Goal: Task Accomplishment & Management: Use online tool/utility

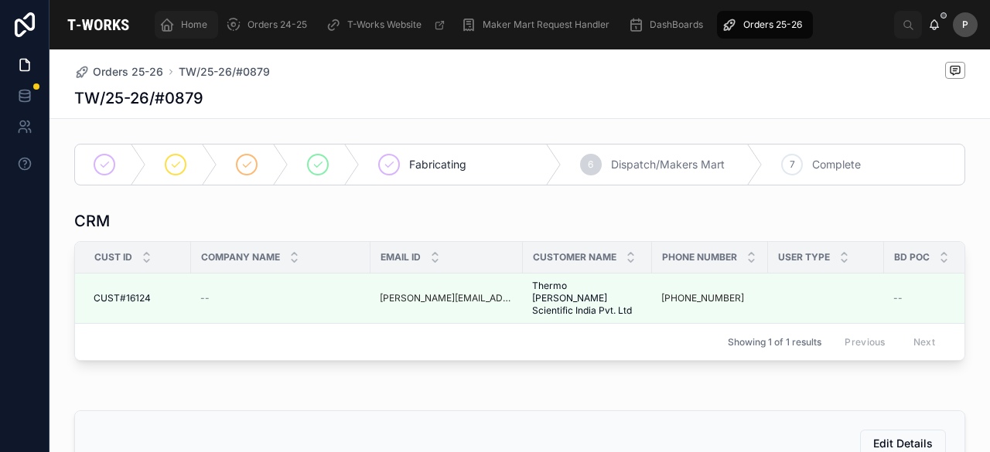
click at [181, 24] on span "Home" at bounding box center [194, 25] width 26 height 12
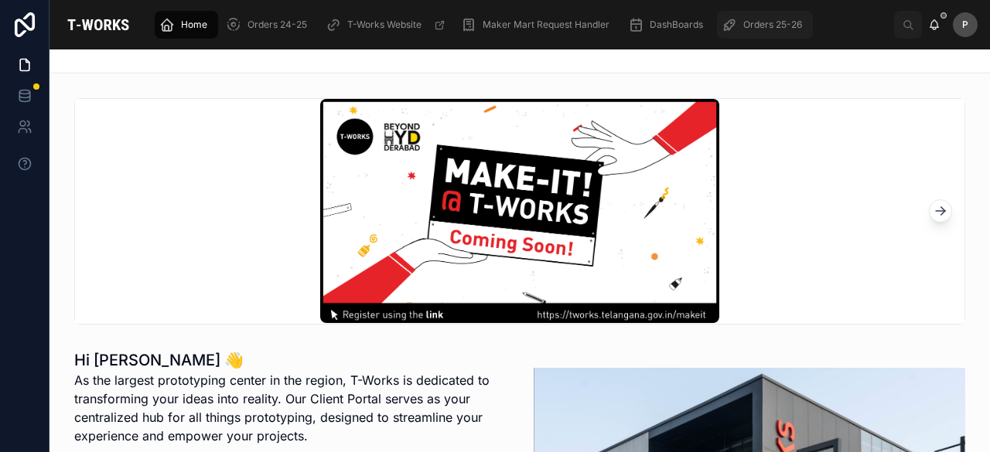
click at [766, 24] on span "Orders 25-26" at bounding box center [772, 25] width 59 height 12
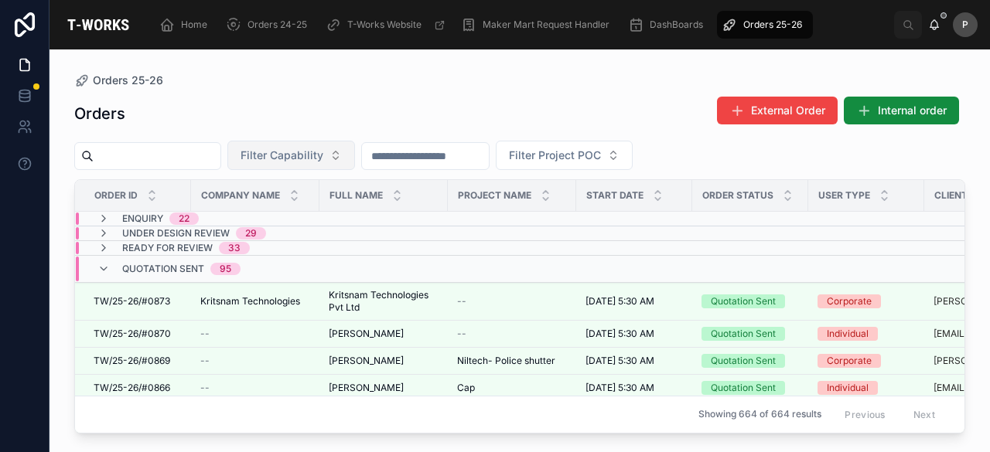
click at [355, 159] on button "Filter Capability" at bounding box center [291, 155] width 128 height 29
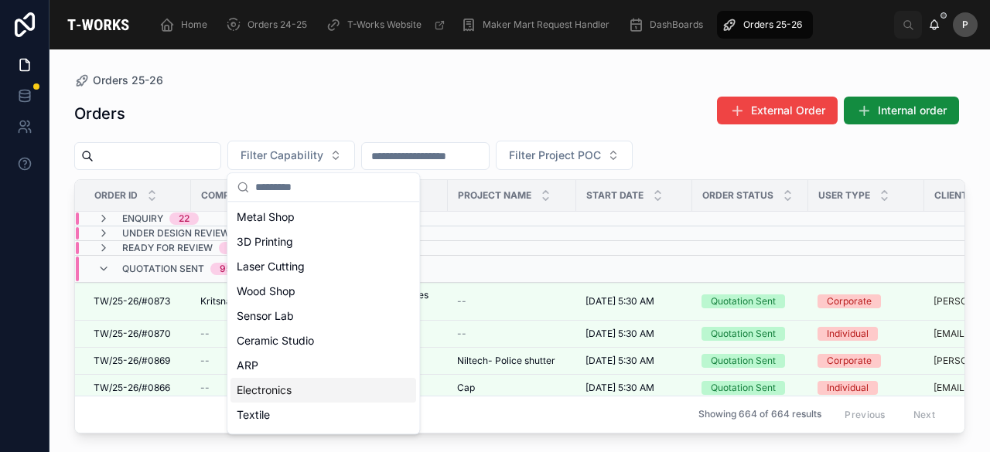
click at [262, 391] on div "Electronics" at bounding box center [323, 390] width 186 height 25
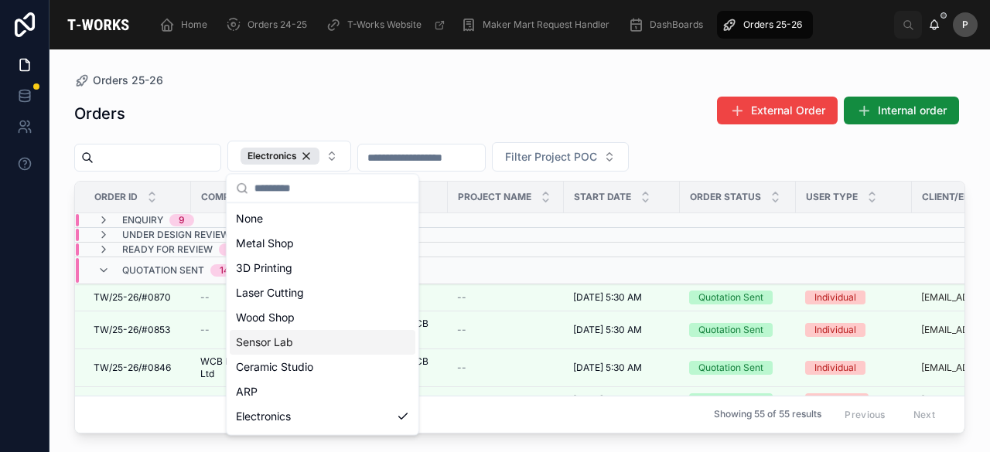
click at [493, 127] on div "Orders External Order Internal order" at bounding box center [519, 114] width 891 height 36
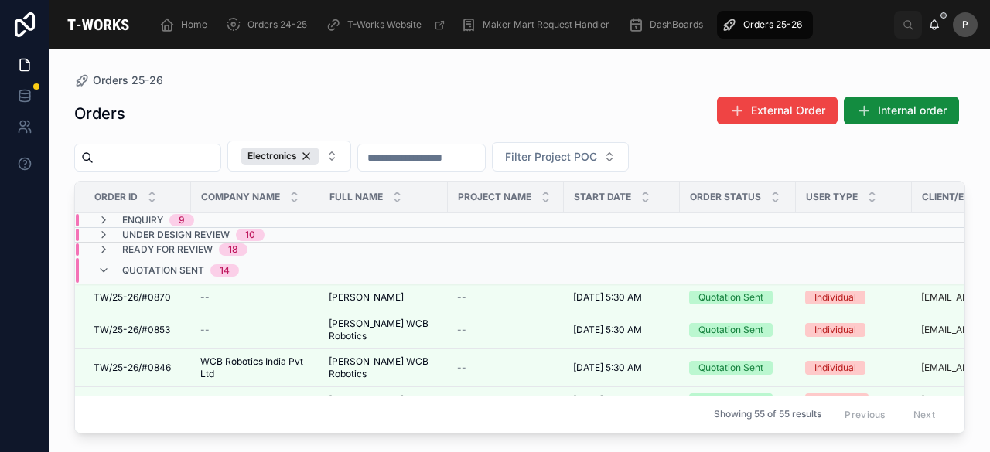
click at [224, 244] on span "18" at bounding box center [233, 250] width 29 height 12
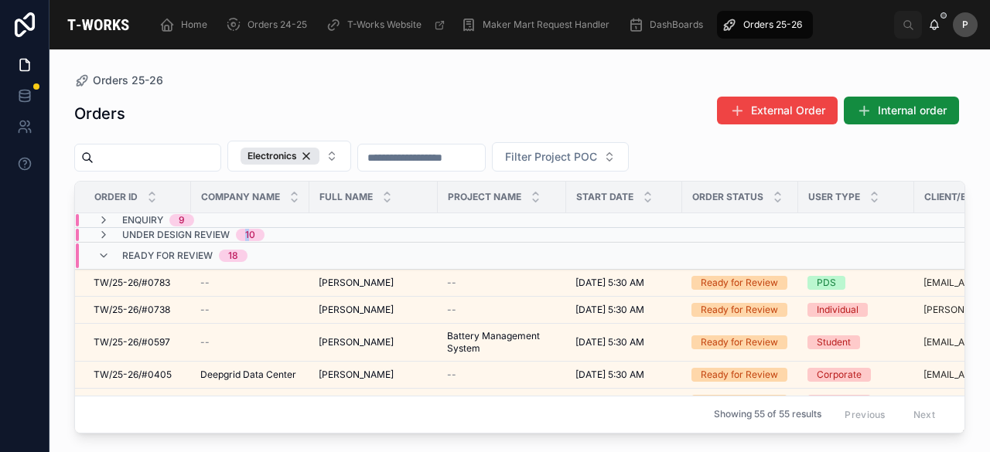
click at [246, 229] on div "10" at bounding box center [250, 235] width 10 height 12
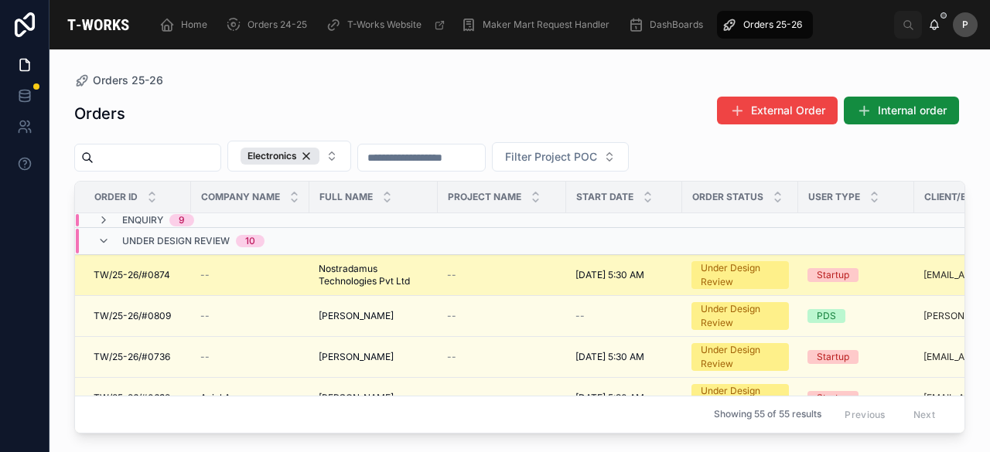
click at [771, 274] on div "Under Design Review" at bounding box center [740, 275] width 79 height 28
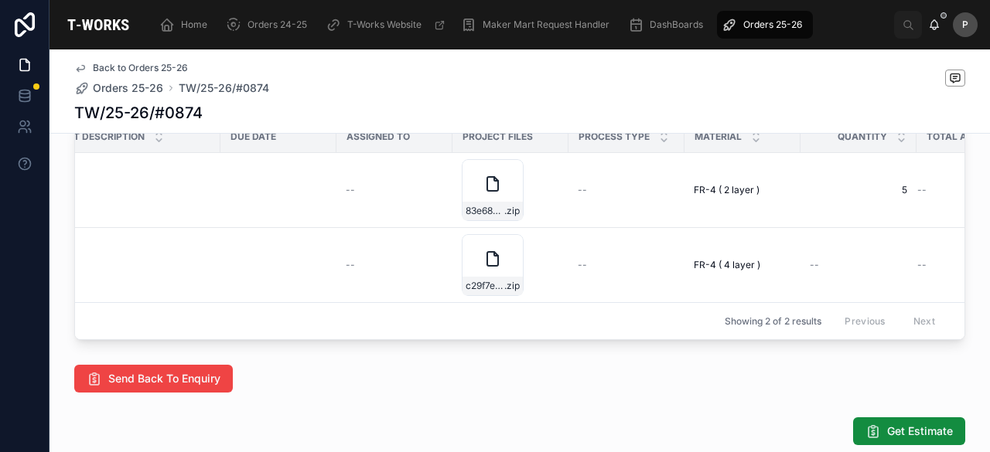
scroll to position [0, 380]
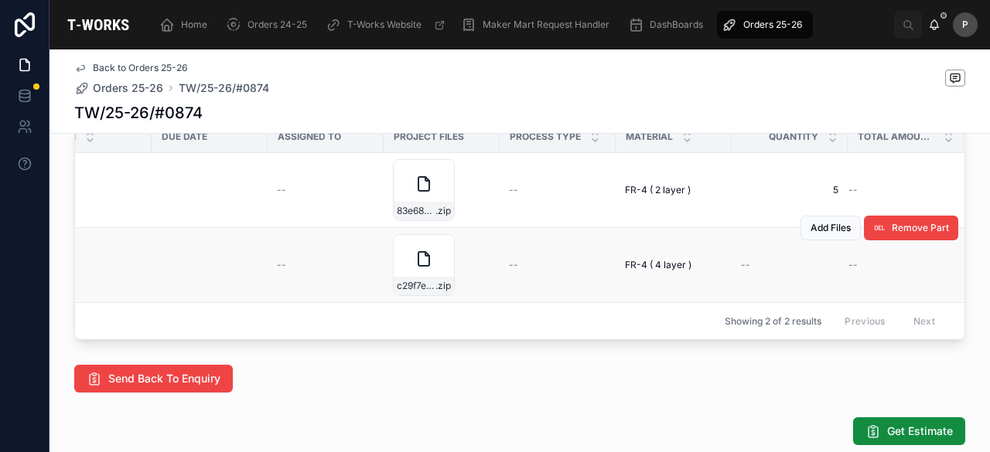
click at [831, 265] on div "Add Files Remove Part" at bounding box center [879, 228] width 158 height 74
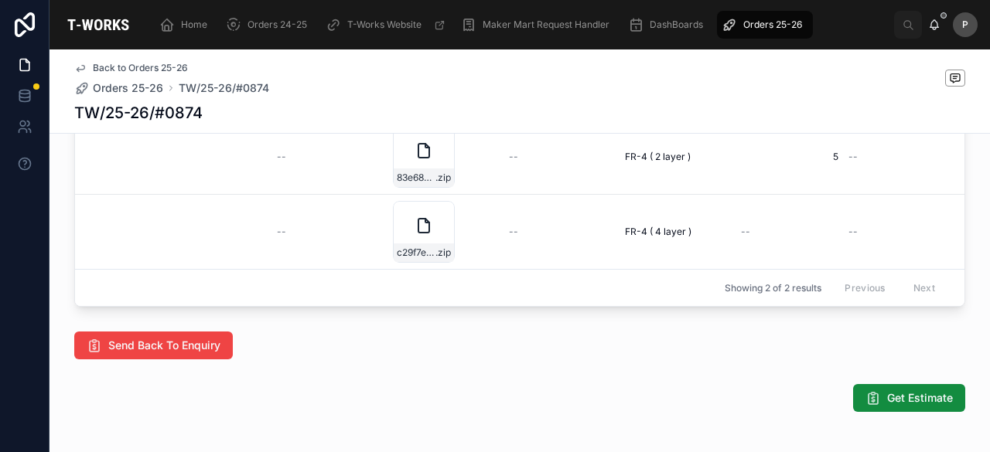
scroll to position [851, 0]
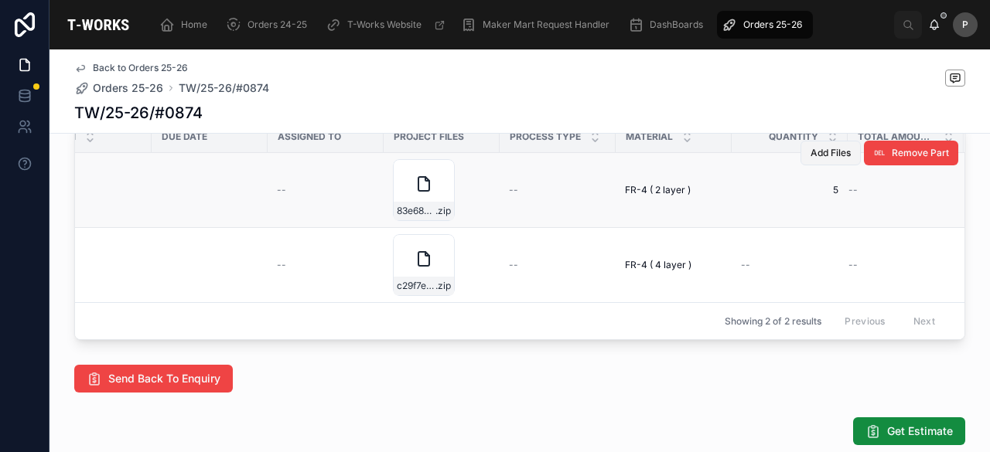
click at [841, 159] on span "Add Files" at bounding box center [830, 153] width 40 height 12
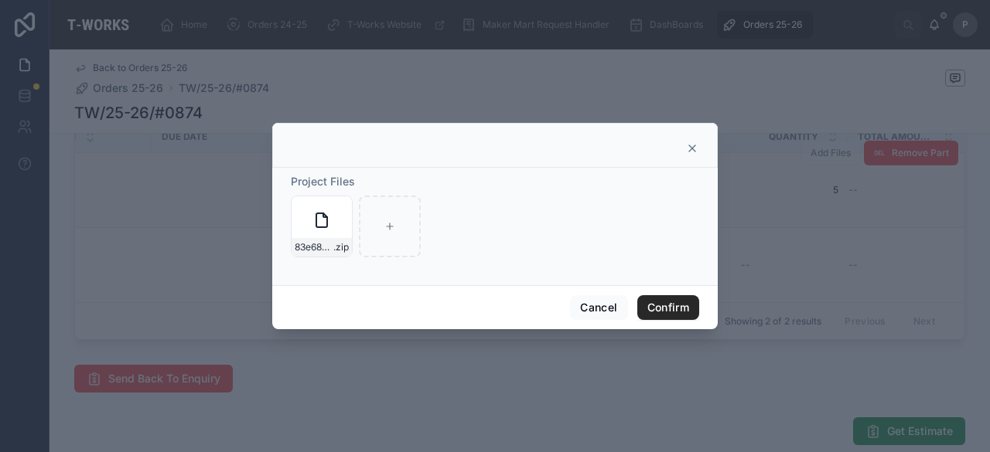
click at [694, 145] on icon at bounding box center [692, 148] width 12 height 12
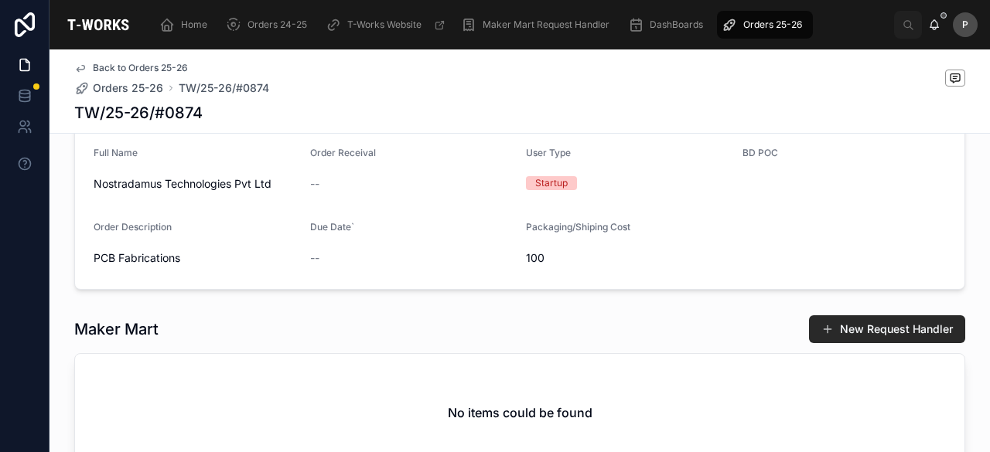
scroll to position [387, 0]
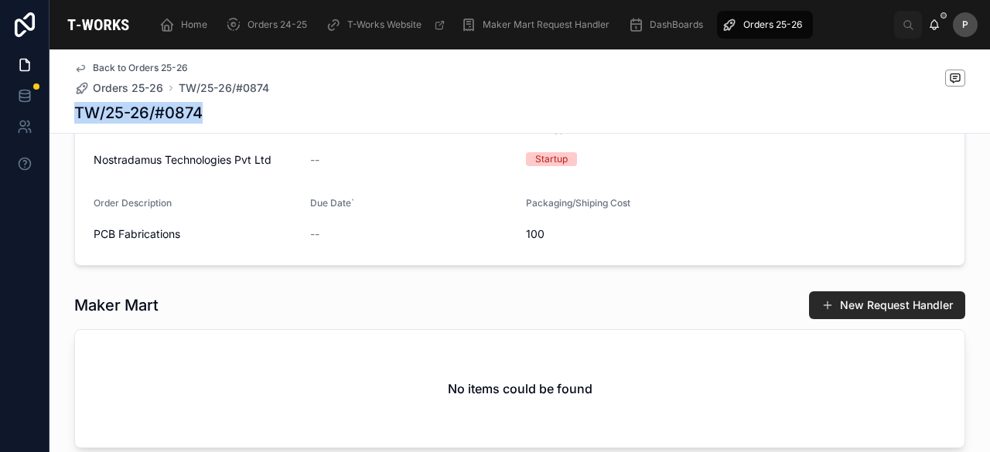
drag, startPoint x: 214, startPoint y: 112, endPoint x: 55, endPoint y: 109, distance: 159.3
click at [55, 109] on div "Back to Orders 25-26 Orders 25-26 TW/25-26/#0874 TW/25-26/#0874" at bounding box center [519, 91] width 940 height 84
copy h1 "TW/25-26/#0874"
